Goal: Check status: Check status

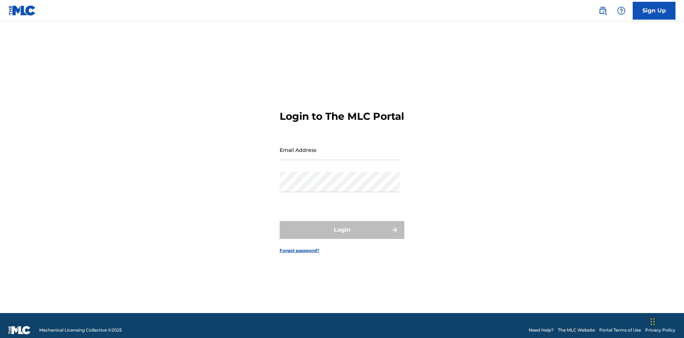
scroll to position [9, 0]
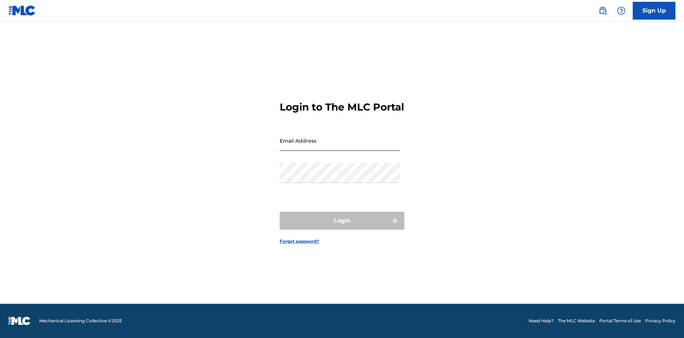
click at [340, 146] on input "Email Address" at bounding box center [340, 140] width 120 height 20
type input "[EMAIL_ADDRESS][DOMAIN_NAME]"
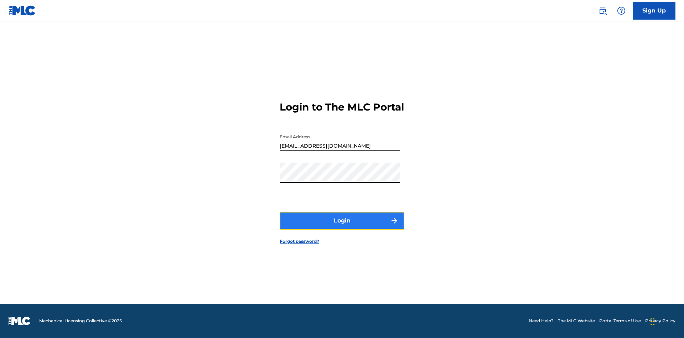
click at [342, 227] on button "Login" at bounding box center [342, 221] width 125 height 18
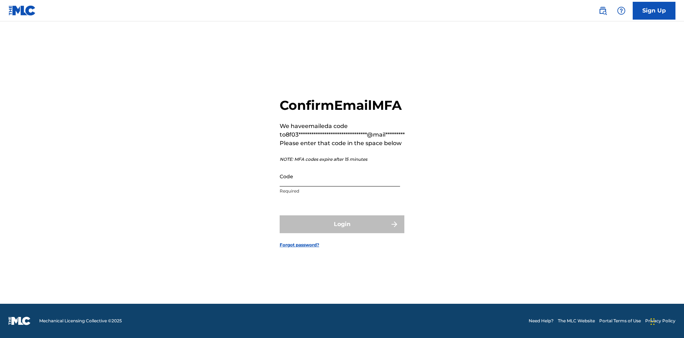
click at [340, 176] on input "Code" at bounding box center [340, 176] width 120 height 20
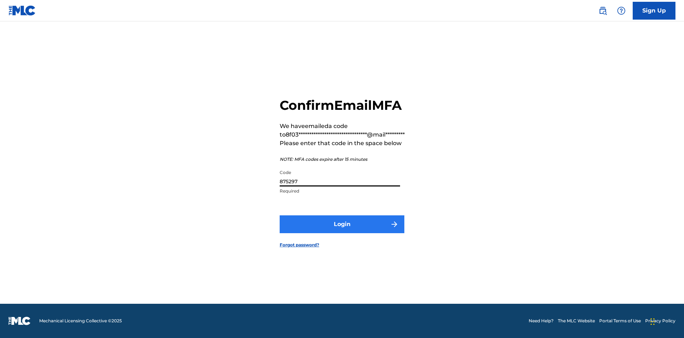
type input "875297"
click at [342, 224] on button "Login" at bounding box center [342, 224] width 125 height 18
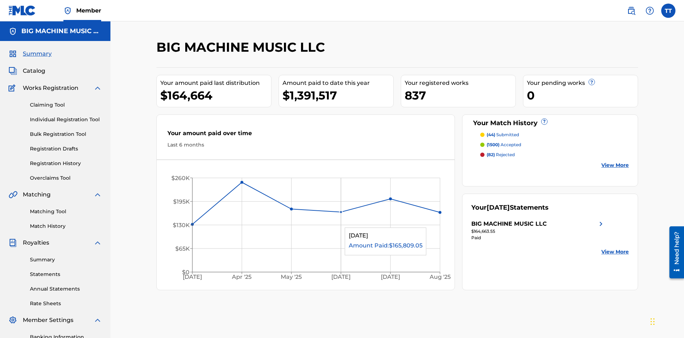
scroll to position [104, 0]
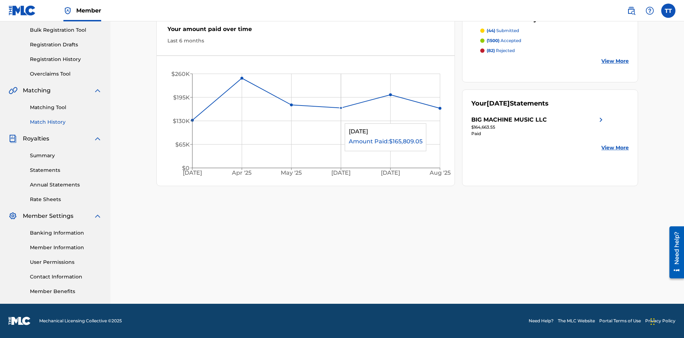
click at [66, 122] on link "Match History" at bounding box center [66, 121] width 72 height 7
